Goal: Task Accomplishment & Management: Complete application form

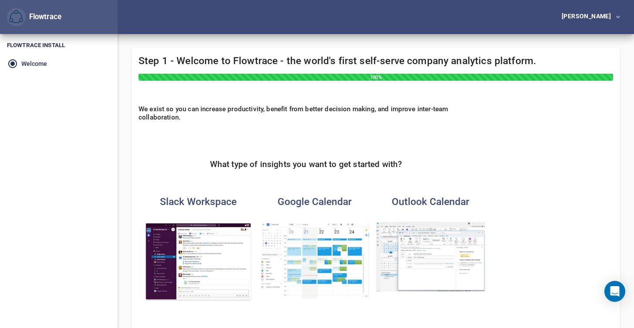
click at [195, 157] on div "What type of insights you want to get started with?" at bounding box center [306, 158] width 335 height 38
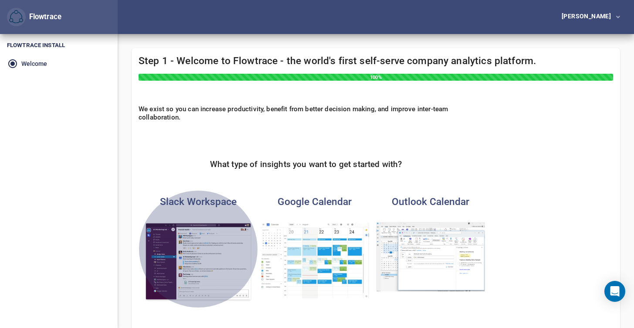
click at [187, 257] on img "button" at bounding box center [198, 262] width 109 height 80
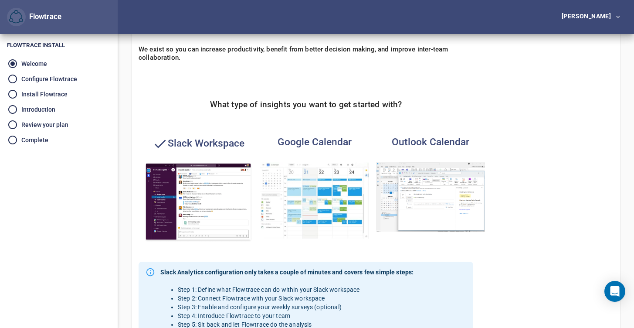
scroll to position [72, 0]
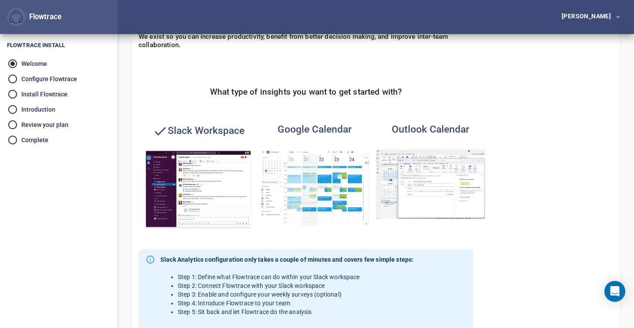
click at [308, 203] on img "button" at bounding box center [314, 187] width 109 height 76
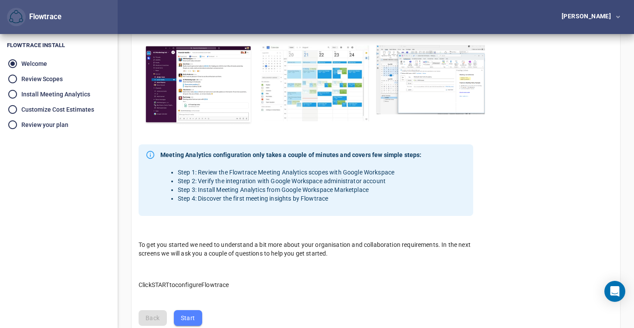
scroll to position [137, 0]
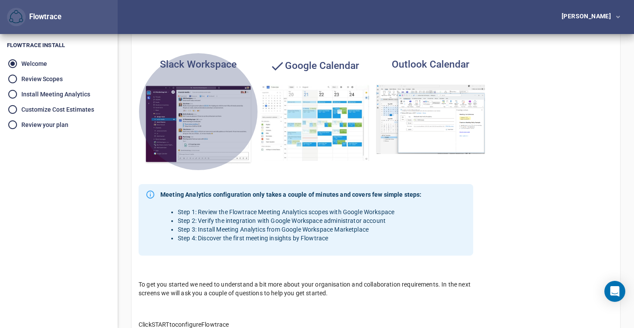
click at [196, 125] on img "button" at bounding box center [198, 125] width 109 height 80
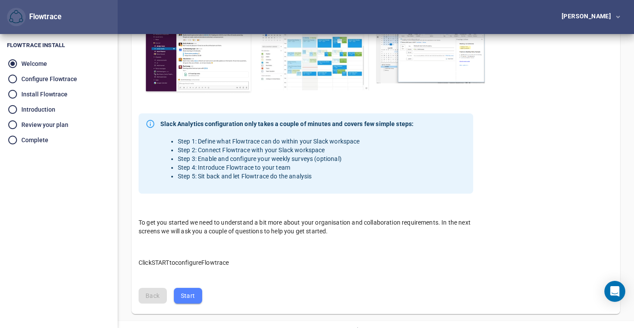
scroll to position [224, 0]
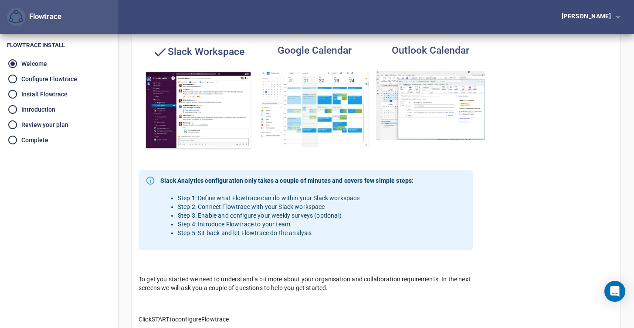
click at [305, 122] on img "button" at bounding box center [314, 109] width 109 height 76
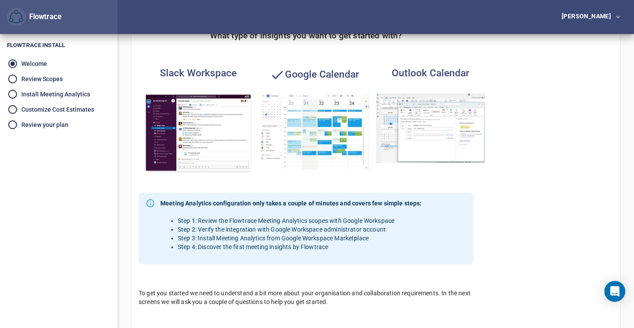
scroll to position [0, 0]
